Goal: Task Accomplishment & Management: Complete application form

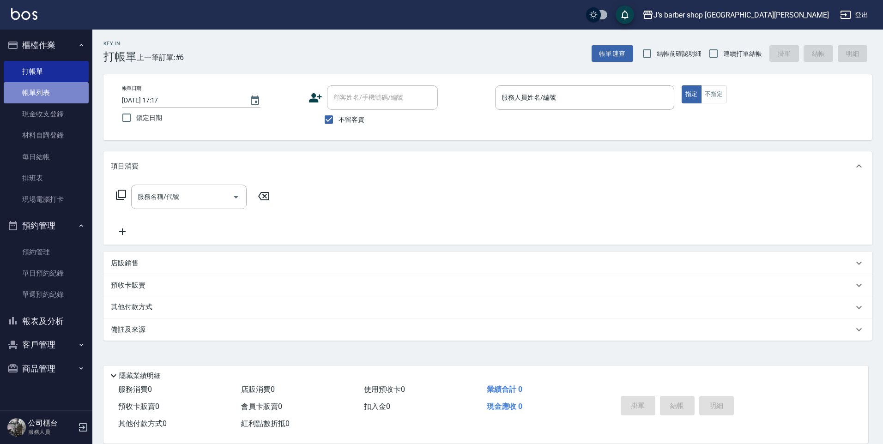
drag, startPoint x: 25, startPoint y: 88, endPoint x: 34, endPoint y: 92, distance: 9.1
click at [27, 90] on link "帳單列表" at bounding box center [46, 92] width 85 height 21
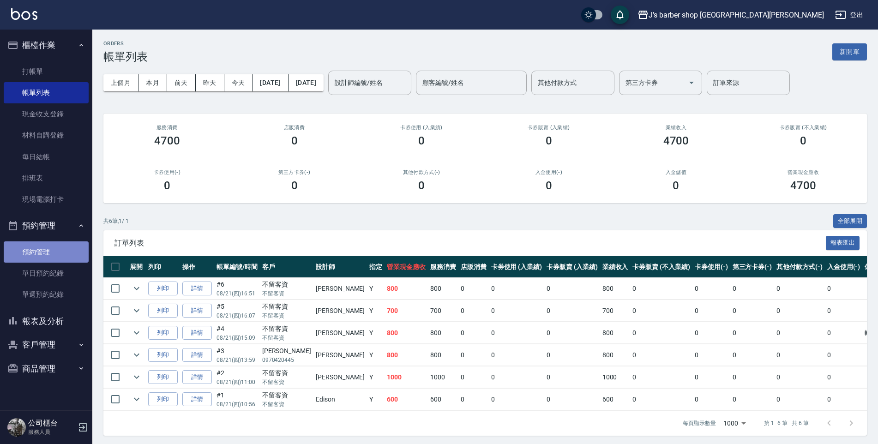
click at [62, 244] on link "預約管理" at bounding box center [46, 251] width 85 height 21
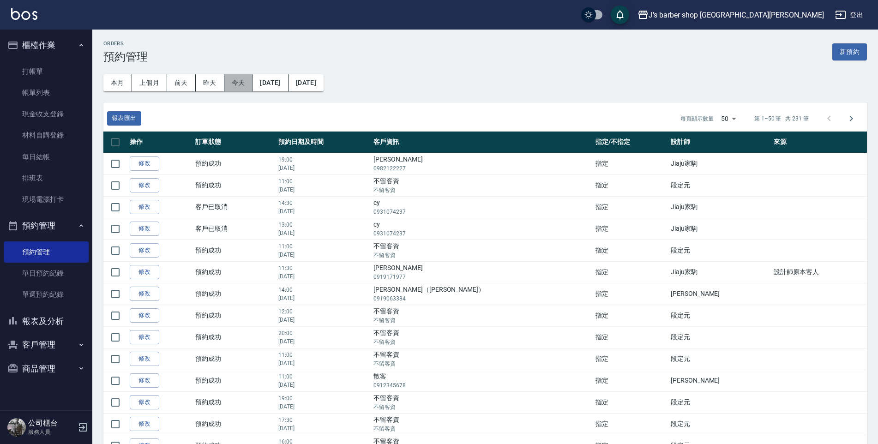
click at [247, 84] on button "今天" at bounding box center [238, 82] width 29 height 17
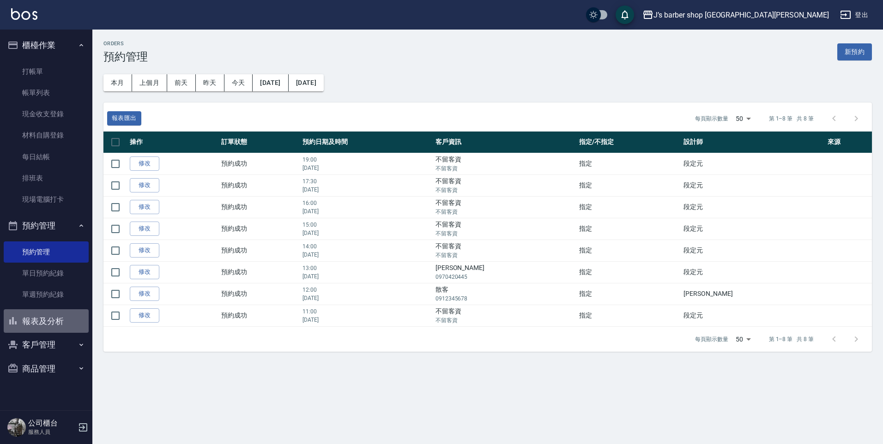
click at [57, 312] on button "報表及分析" at bounding box center [46, 321] width 85 height 24
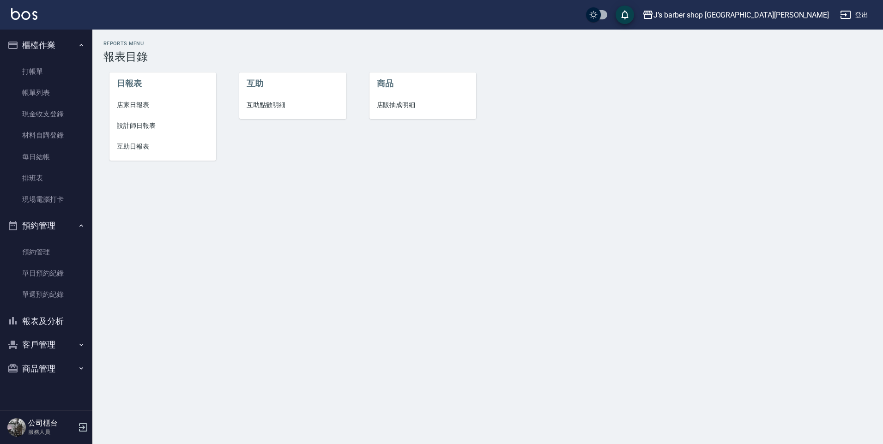
click at [149, 123] on span "設計師日報表" at bounding box center [163, 126] width 92 height 10
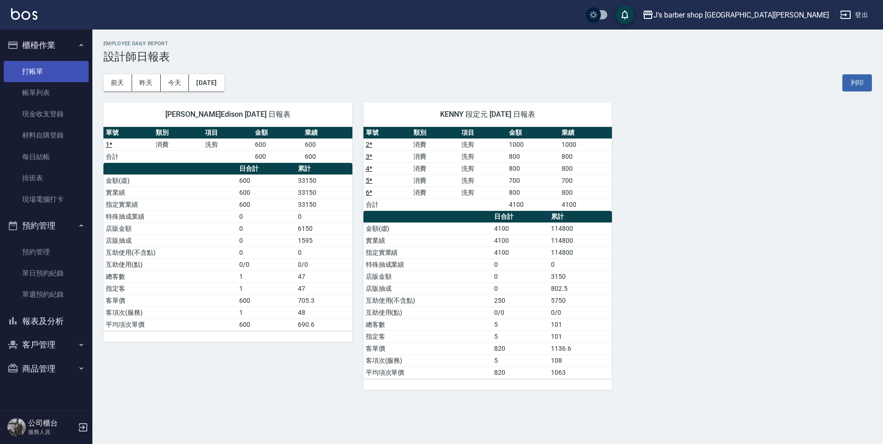
click at [71, 73] on link "打帳單" at bounding box center [46, 71] width 85 height 21
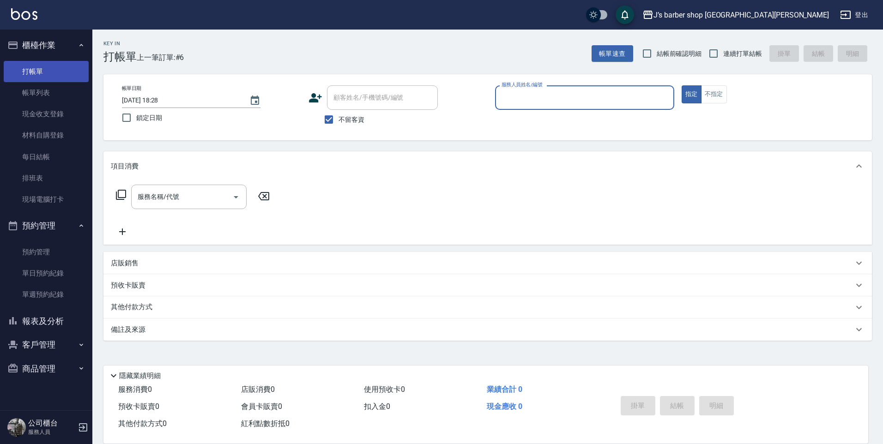
click at [45, 80] on link "打帳單" at bounding box center [46, 71] width 85 height 21
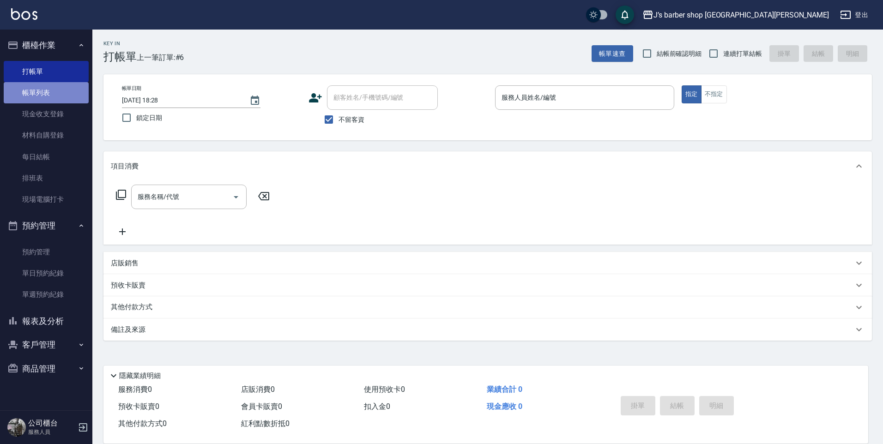
click at [44, 90] on link "帳單列表" at bounding box center [46, 92] width 85 height 21
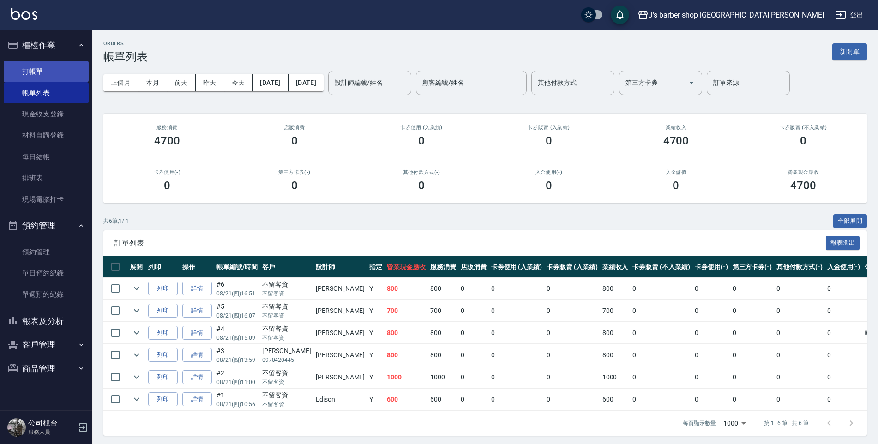
click at [46, 76] on link "打帳單" at bounding box center [46, 71] width 85 height 21
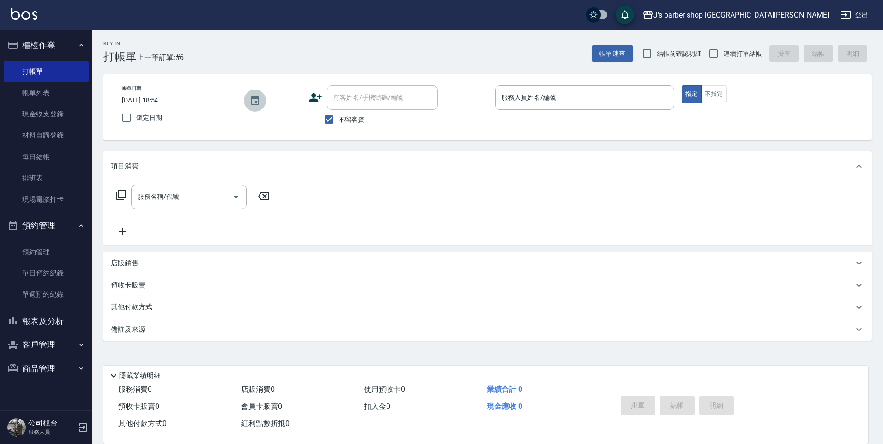
click at [250, 102] on icon "Choose date, selected date is 2025-08-21" at bounding box center [254, 100] width 11 height 11
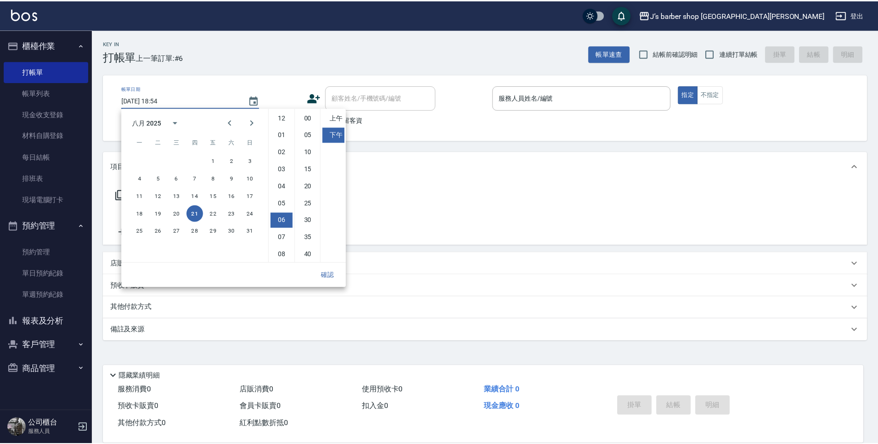
scroll to position [52, 0]
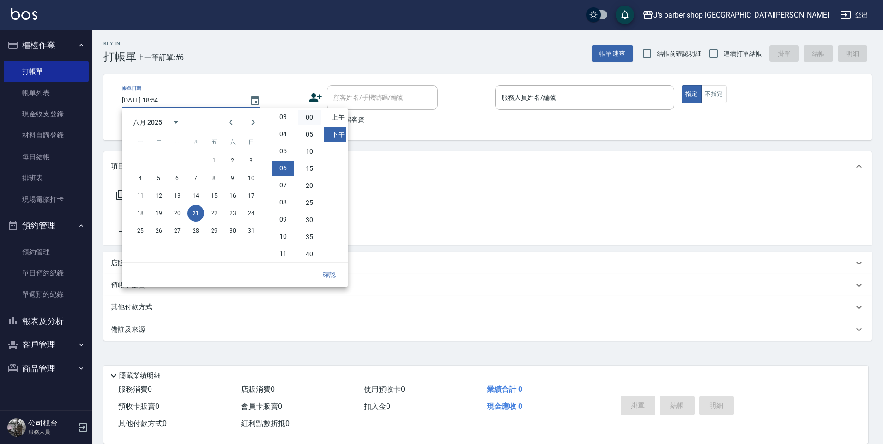
click at [305, 120] on li "00" at bounding box center [309, 117] width 22 height 15
type input "[DATE] 18:00"
click at [335, 283] on div "確認" at bounding box center [235, 275] width 226 height 24
click at [335, 281] on button "確認" at bounding box center [329, 274] width 30 height 17
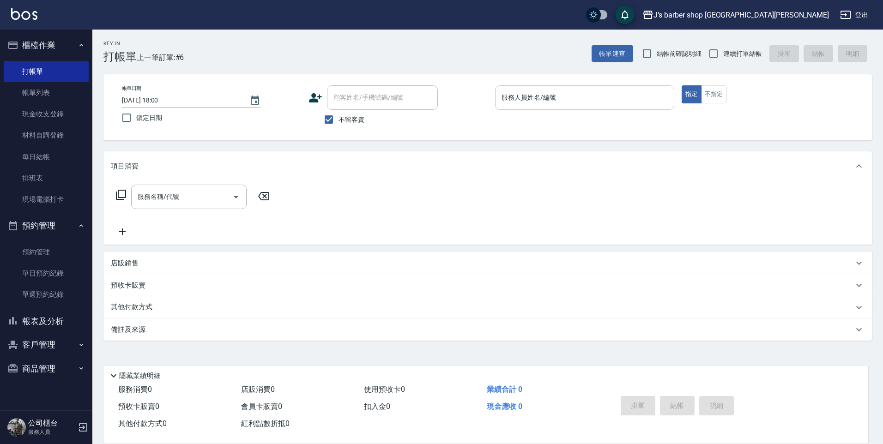
click at [531, 104] on input "服務人員姓名/編號" at bounding box center [584, 98] width 171 height 16
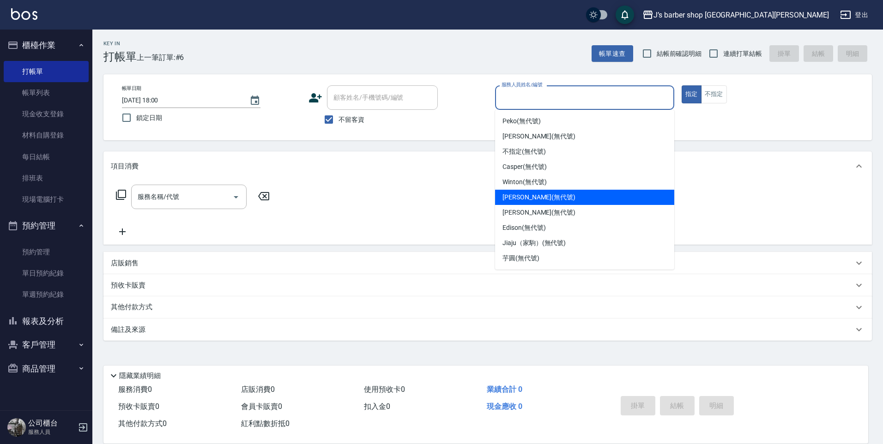
click at [521, 195] on span "[PERSON_NAME] (無代號)" at bounding box center [538, 198] width 73 height 10
type input "[PERSON_NAME](無代號)"
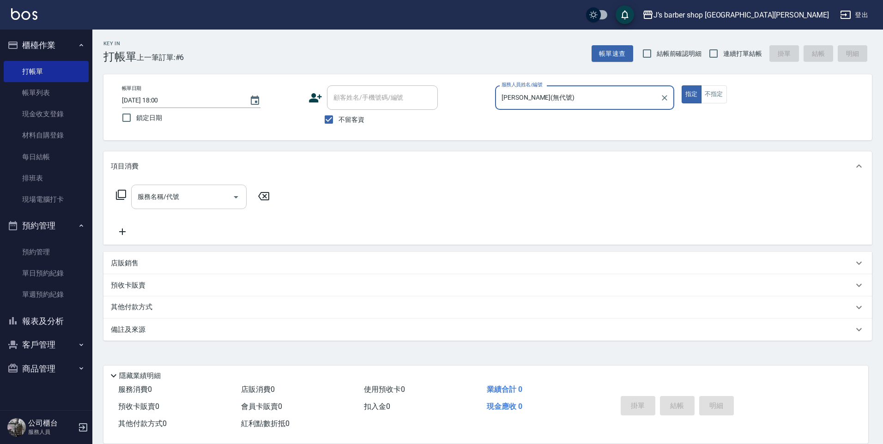
click at [202, 193] on input "服務名稱/代號" at bounding box center [181, 197] width 93 height 16
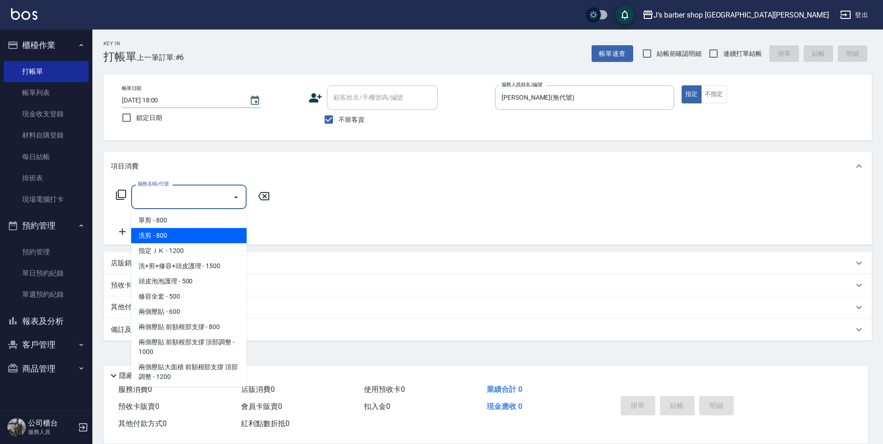
click at [188, 237] on span "洗剪 - 800" at bounding box center [188, 235] width 115 height 15
type input "洗剪(101)"
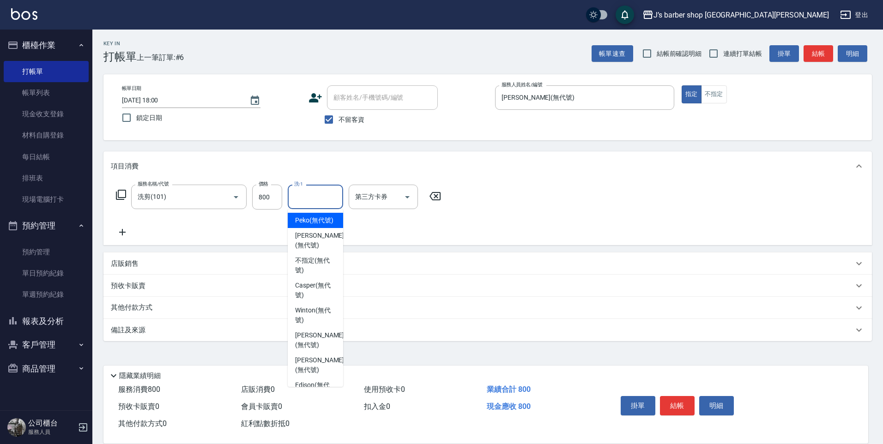
click at [297, 201] on input "洗-1" at bounding box center [315, 197] width 47 height 16
drag, startPoint x: 314, startPoint y: 335, endPoint x: 312, endPoint y: 313, distance: 22.2
click at [314, 335] on span "[PERSON_NAME] (無代號)" at bounding box center [319, 340] width 49 height 19
type input "[PERSON_NAME](無代號)"
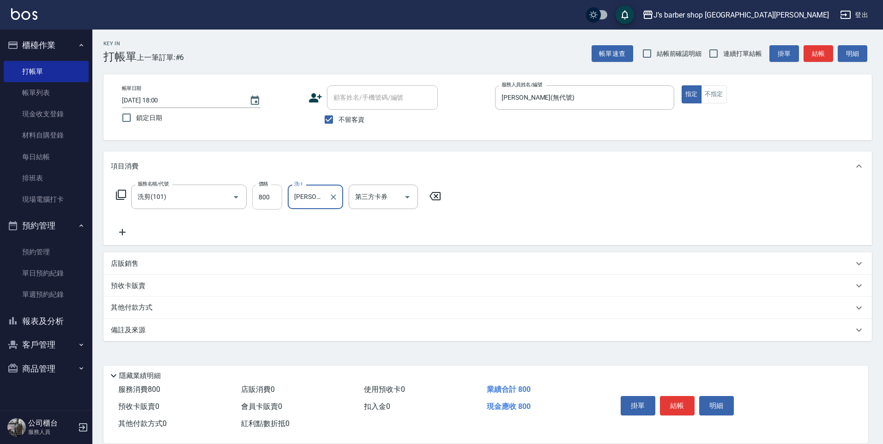
click at [278, 191] on input "800" at bounding box center [267, 197] width 30 height 25
click at [272, 195] on input "800" at bounding box center [267, 197] width 30 height 25
click at [683, 397] on button "結帳" at bounding box center [677, 405] width 35 height 19
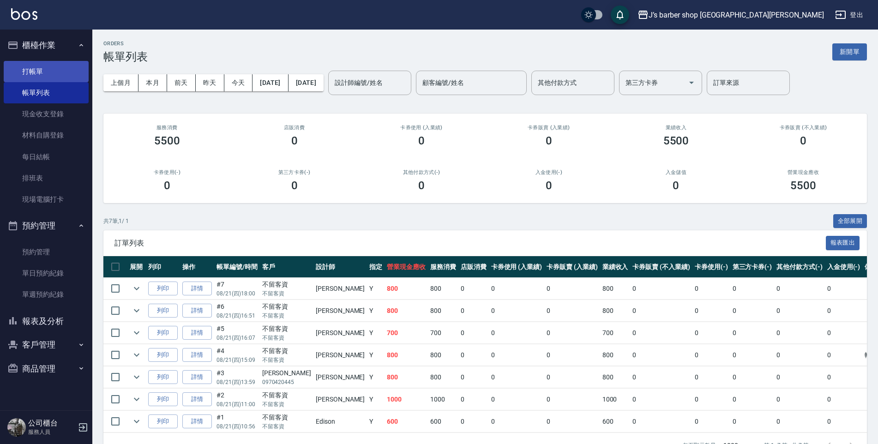
click at [64, 77] on link "打帳單" at bounding box center [46, 71] width 85 height 21
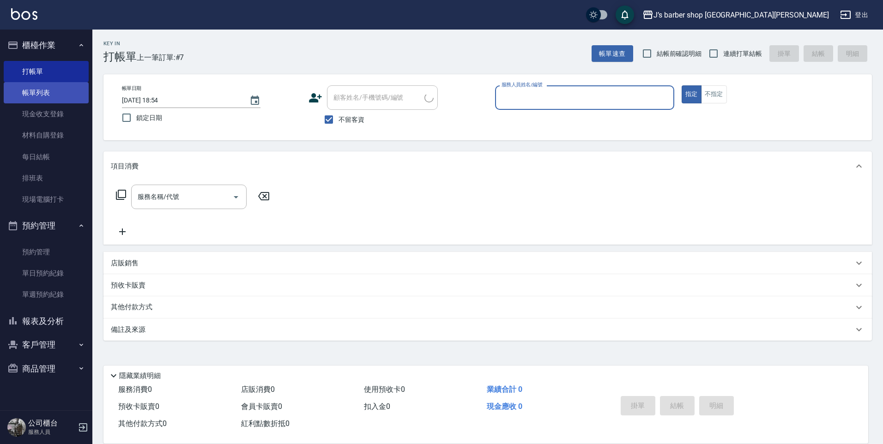
click at [60, 88] on link "帳單列表" at bounding box center [46, 92] width 85 height 21
